Goal: Information Seeking & Learning: Learn about a topic

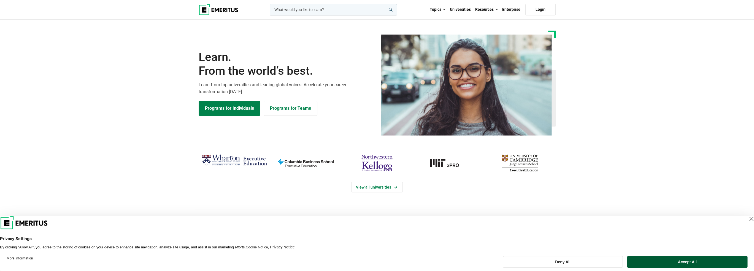
click at [670, 262] on button "Accept All" at bounding box center [687, 262] width 120 height 12
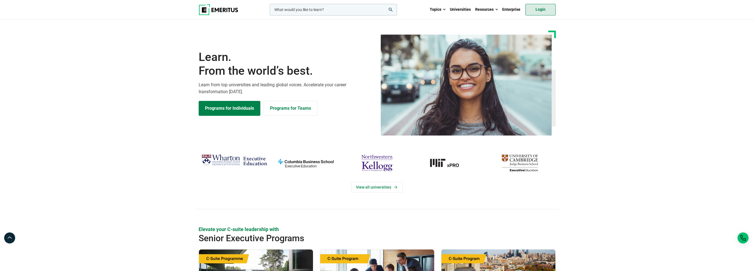
click at [549, 9] on link "Login" at bounding box center [541, 10] width 30 height 12
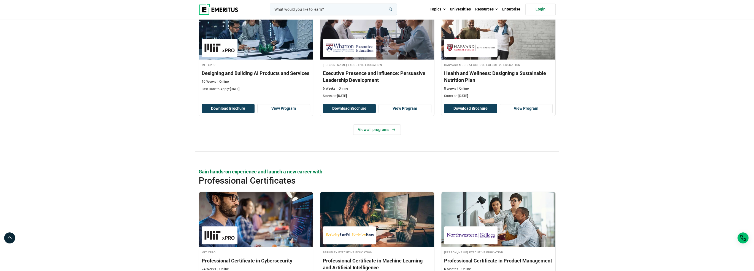
scroll to position [716, 0]
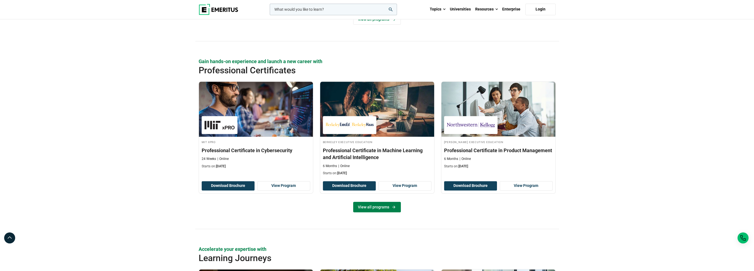
click at [383, 207] on link "View all programs" at bounding box center [377, 207] width 48 height 10
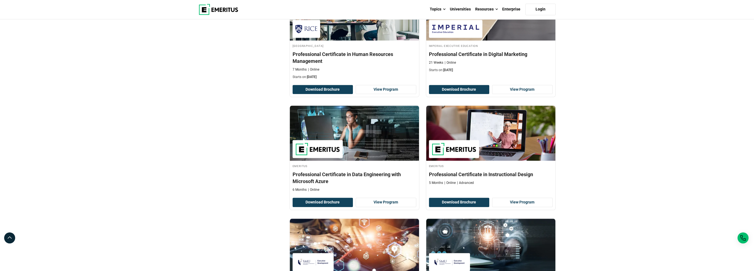
scroll to position [1102, 0]
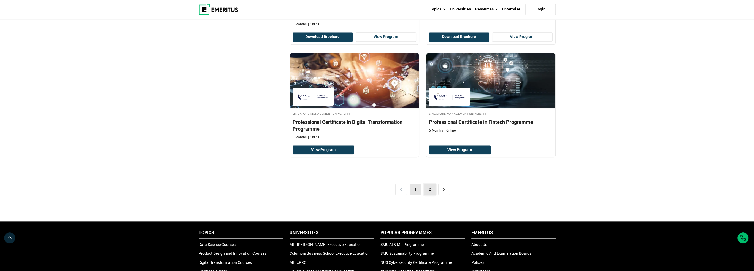
click at [432, 188] on link "2" at bounding box center [430, 190] width 12 height 12
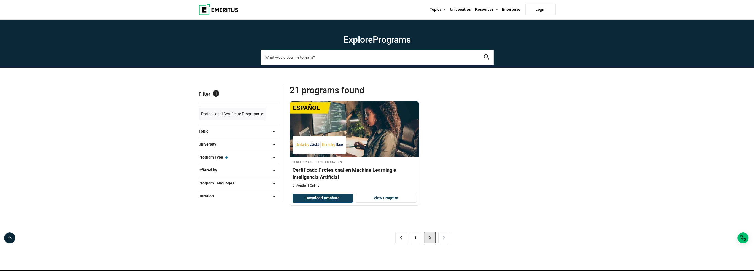
click at [318, 58] on input "search-page" at bounding box center [377, 57] width 233 height 15
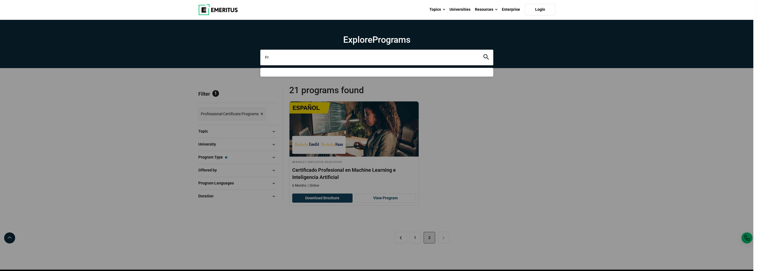
type input "P"
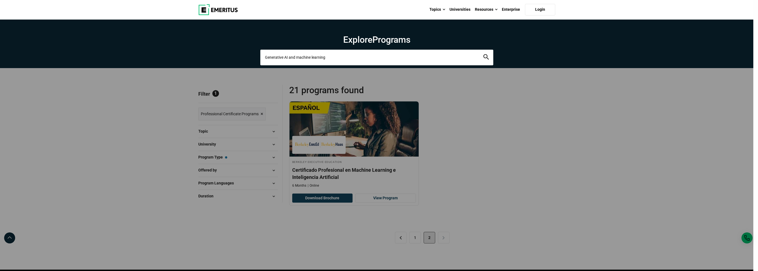
type input "Generative AI and machine learning"
click at [484, 54] on button "search" at bounding box center [487, 57] width 6 height 6
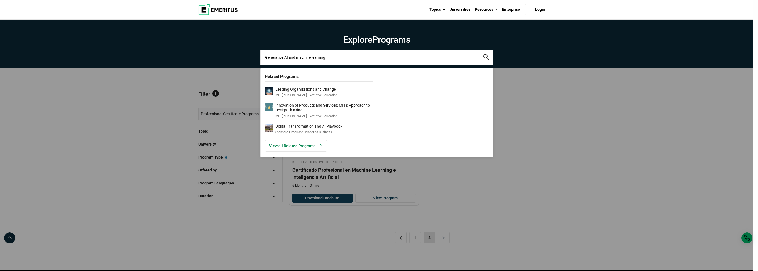
click at [484, 54] on button "search" at bounding box center [487, 57] width 6 height 6
click at [494, 65] on div "Generative AI and machine learning Related Programs Leading Organizations and C…" at bounding box center [376, 57] width 233 height 15
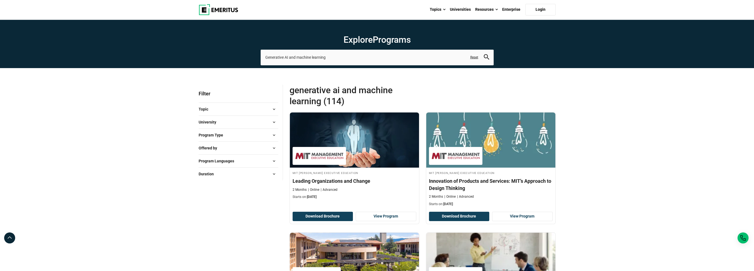
click at [220, 137] on span "Program Type" at bounding box center [213, 135] width 29 height 6
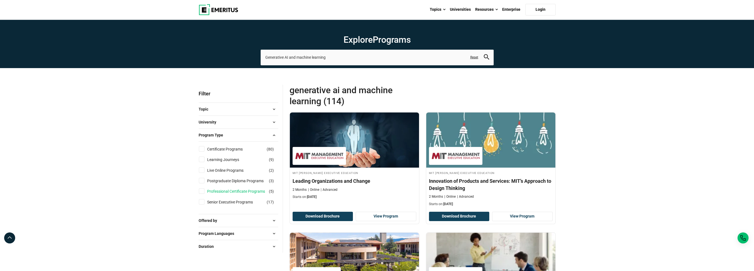
click at [236, 190] on link "Professional Certificate Programs" at bounding box center [241, 191] width 69 height 6
checkbox input "true"
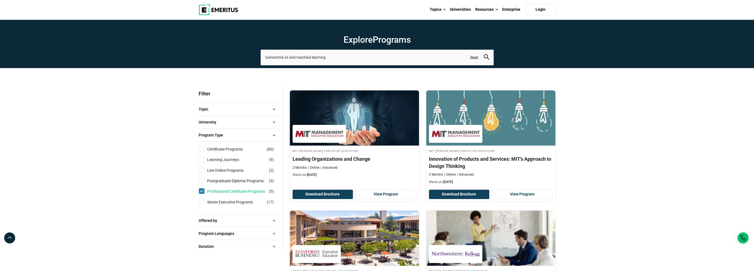
scroll to position [28, 0]
